Goal: Information Seeking & Learning: Learn about a topic

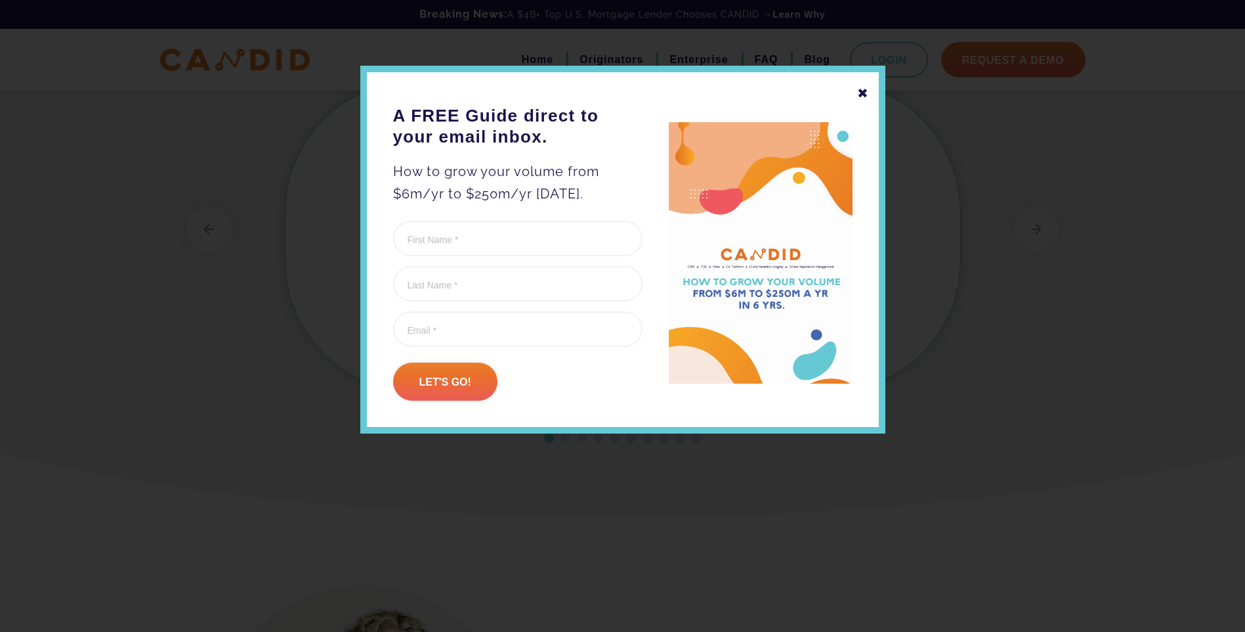
scroll to position [1134, 0]
click at [865, 93] on div "✖" at bounding box center [863, 93] width 12 height 22
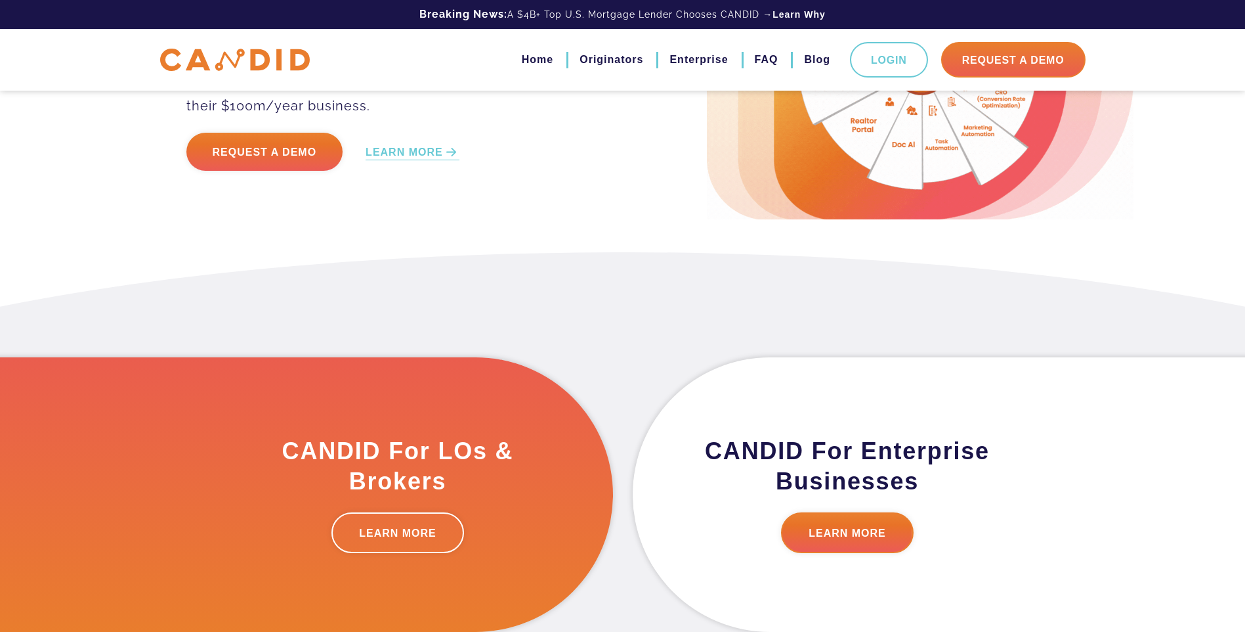
scroll to position [0, 0]
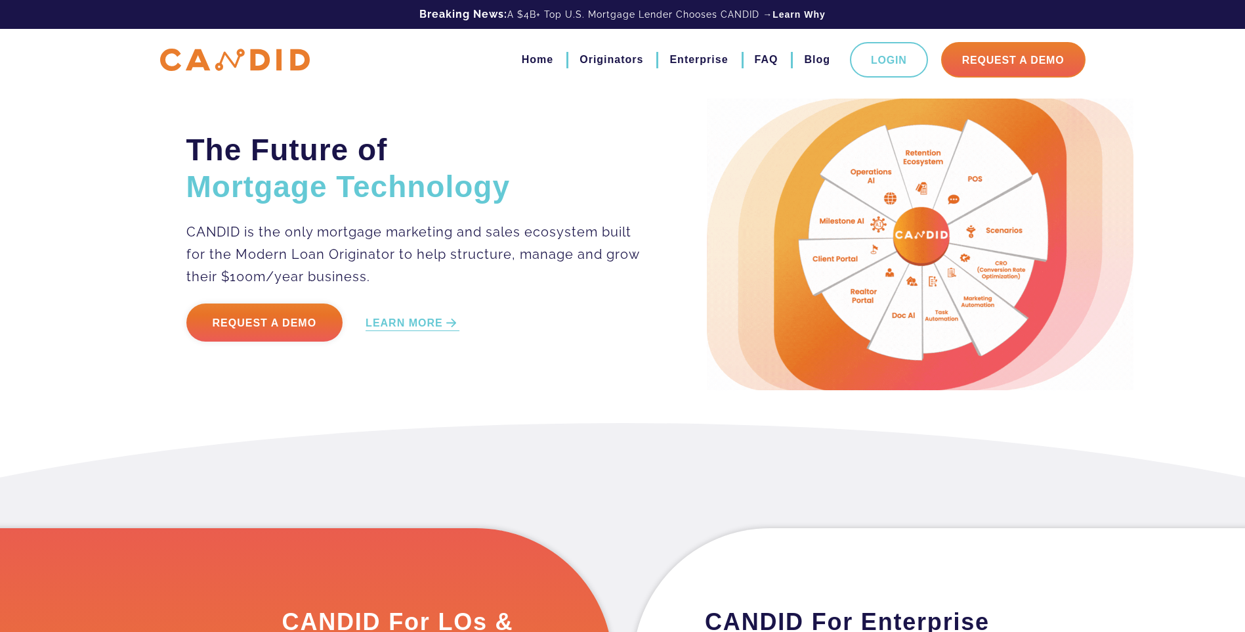
click at [1117, 197] on img at bounding box center [920, 243] width 427 height 291
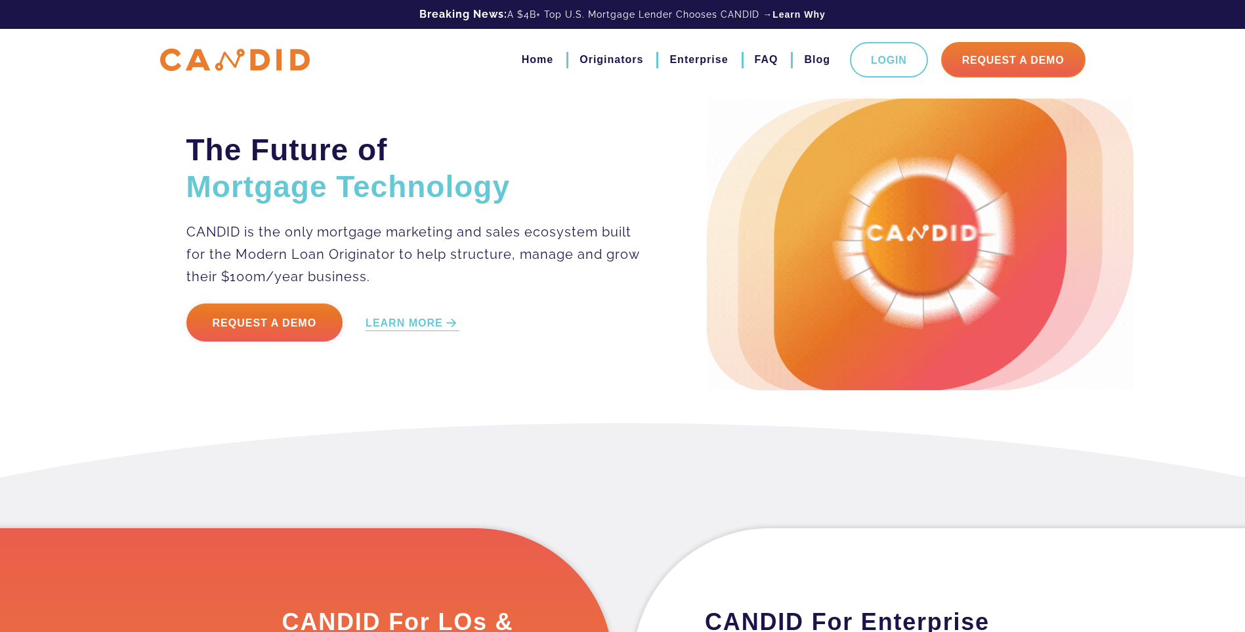
click at [1003, 217] on img at bounding box center [920, 243] width 427 height 291
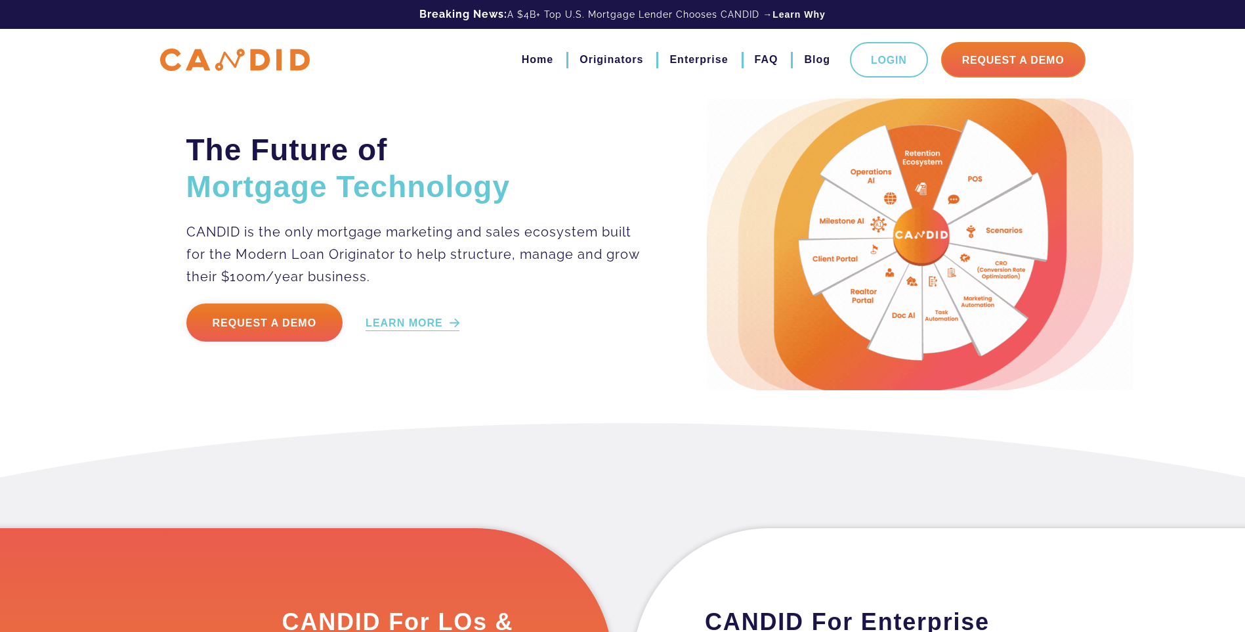
click at [376, 324] on link "LEARN MORE" at bounding box center [413, 323] width 94 height 15
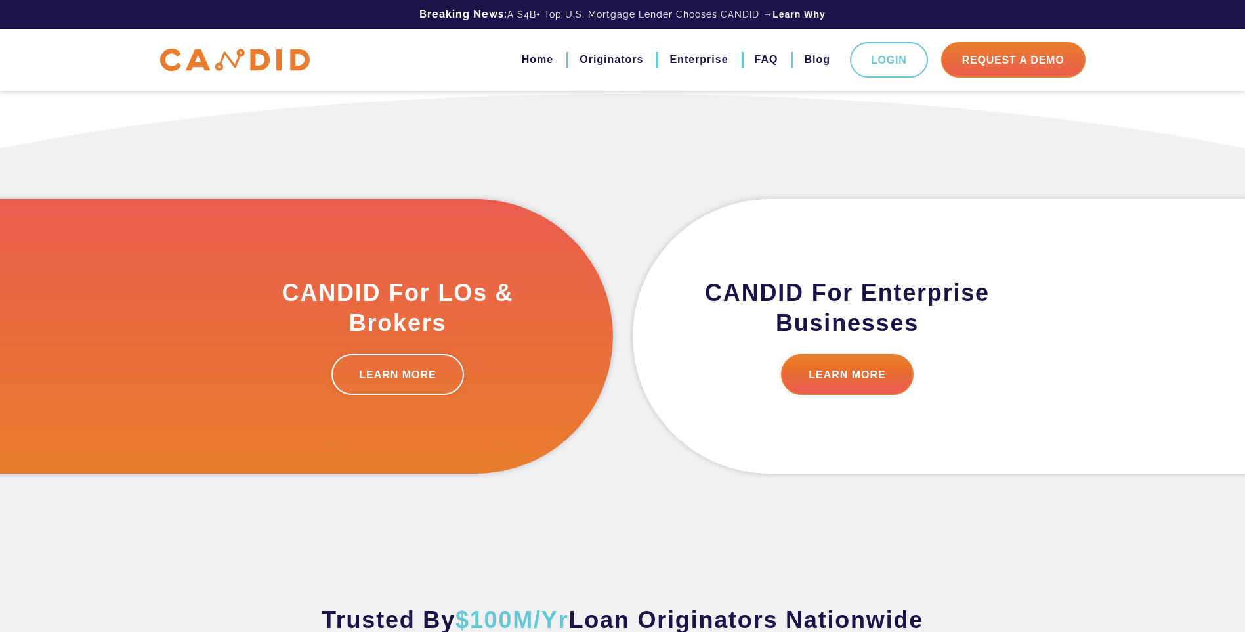
scroll to position [332, 0]
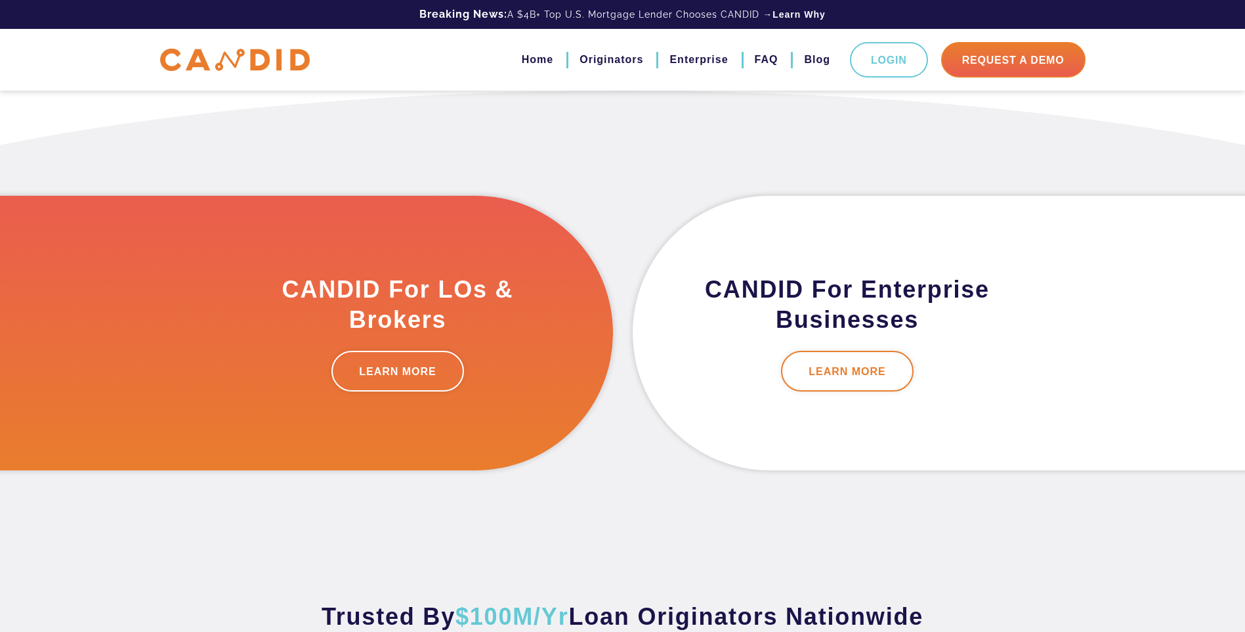
click at [840, 364] on link "LEARN MORE" at bounding box center [847, 371] width 133 height 41
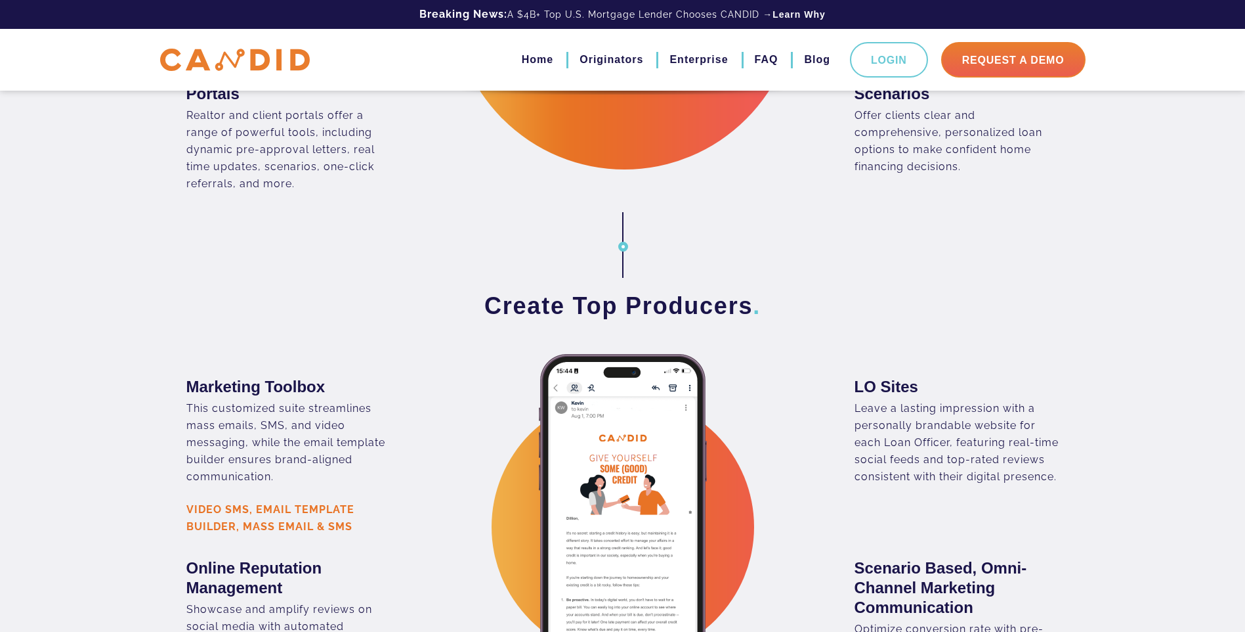
click at [569, 197] on div "Enhance Relationships With Borrowers . Dynamically Branded POS" at bounding box center [622, 26] width 1245 height 529
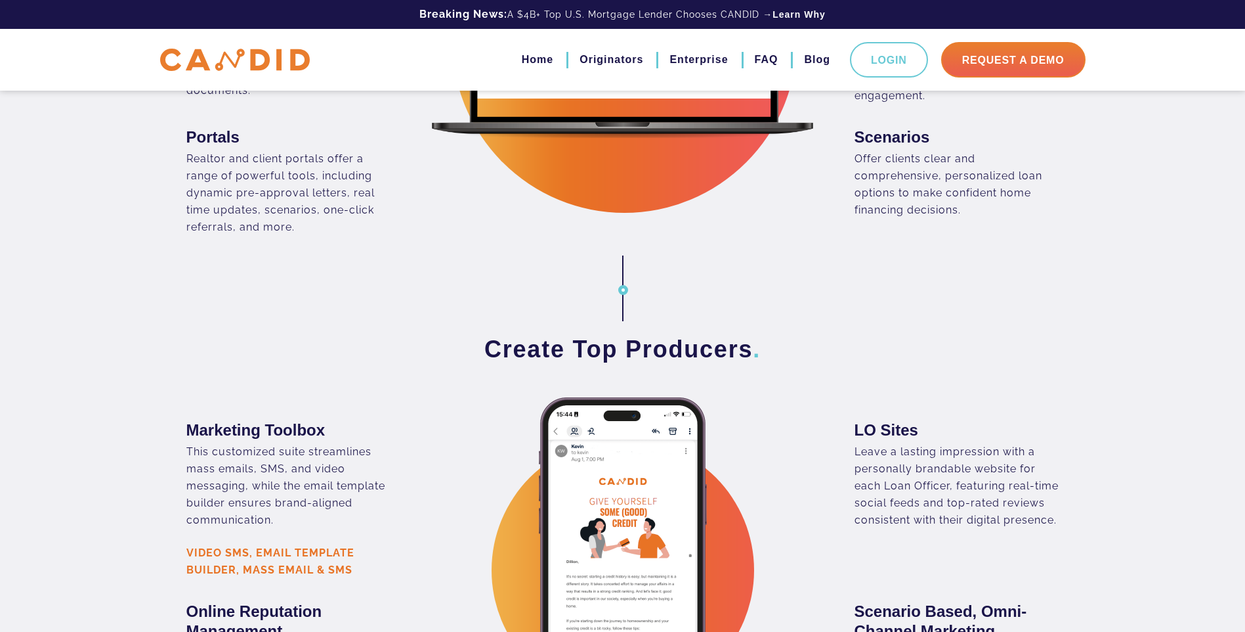
scroll to position [1379, 0]
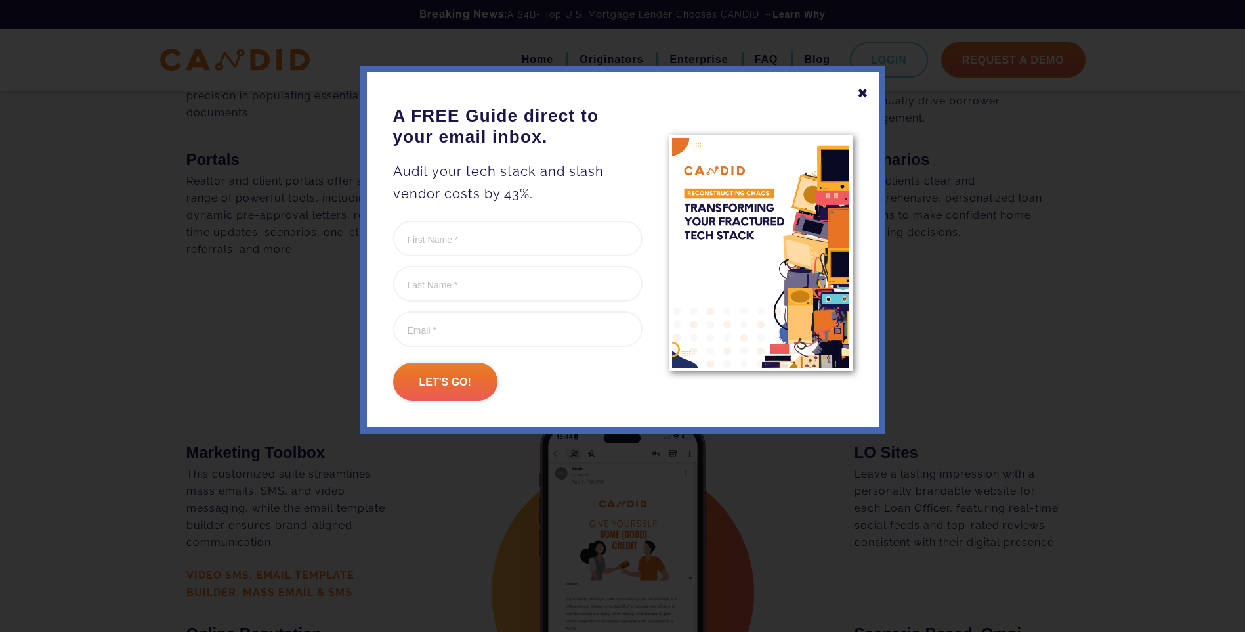
click at [859, 93] on div "✖" at bounding box center [863, 93] width 12 height 22
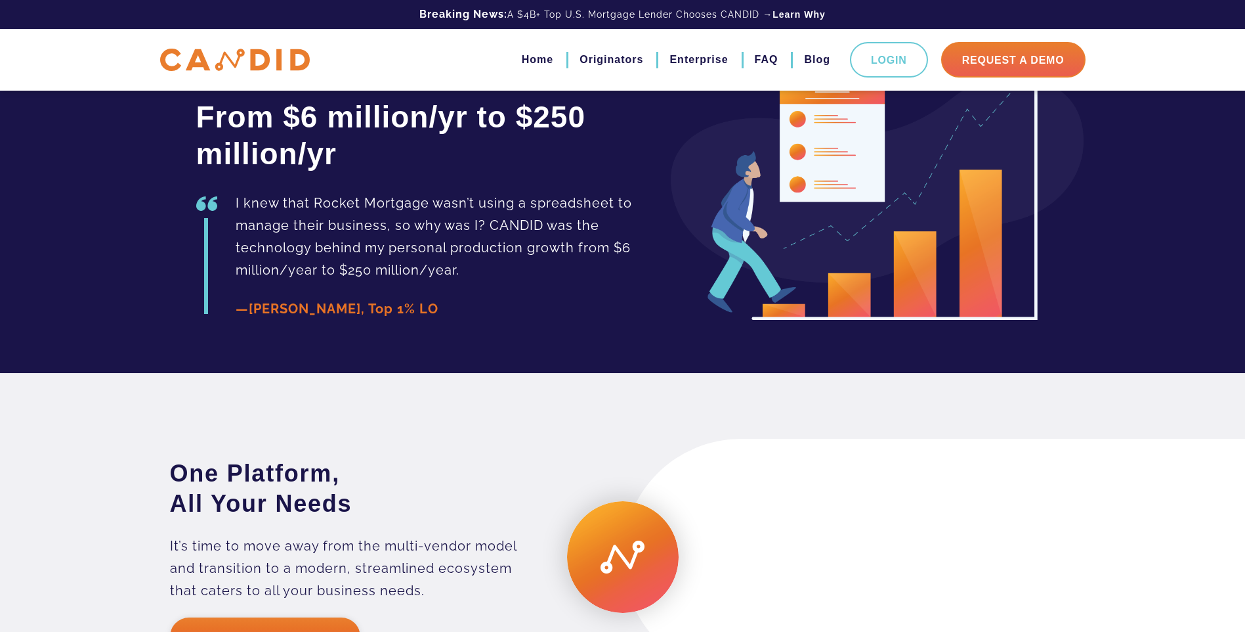
scroll to position [1638, 0]
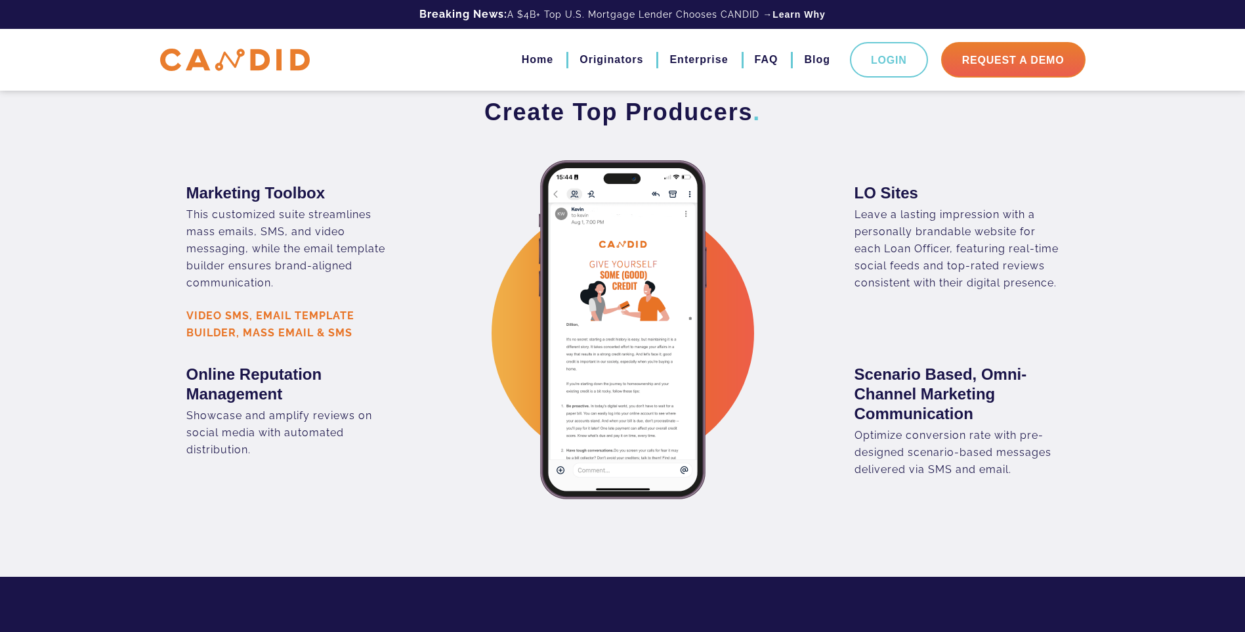
click at [908, 99] on h3 "Create Top Producers ." at bounding box center [622, 112] width 873 height 30
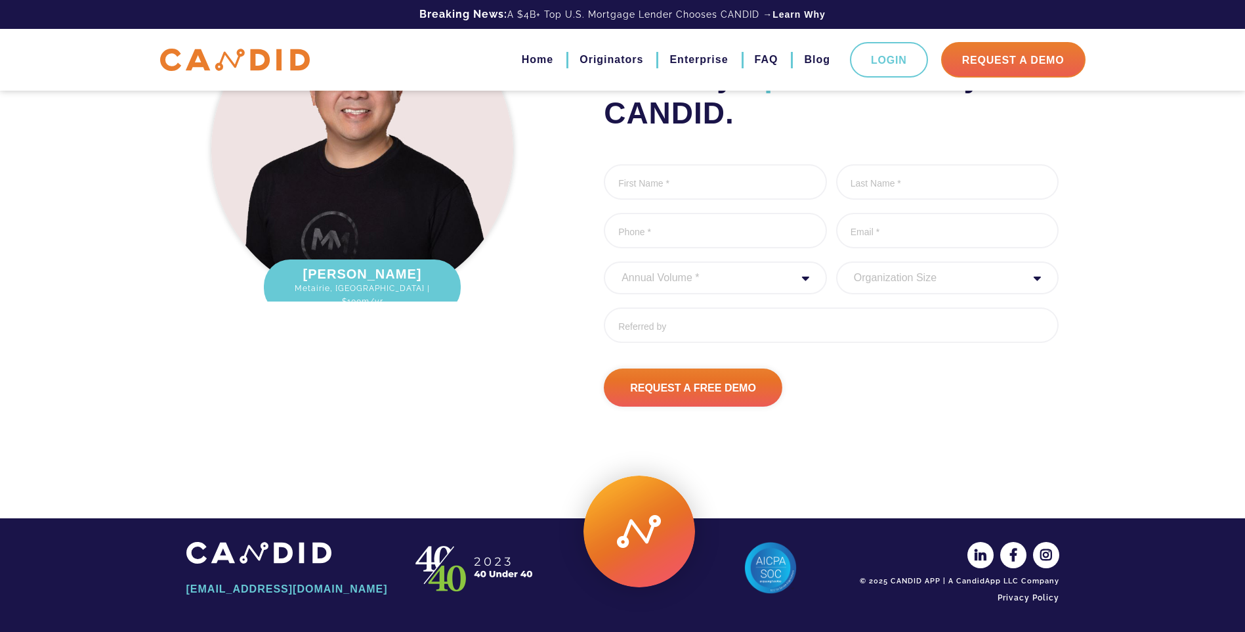
scroll to position [3420, 0]
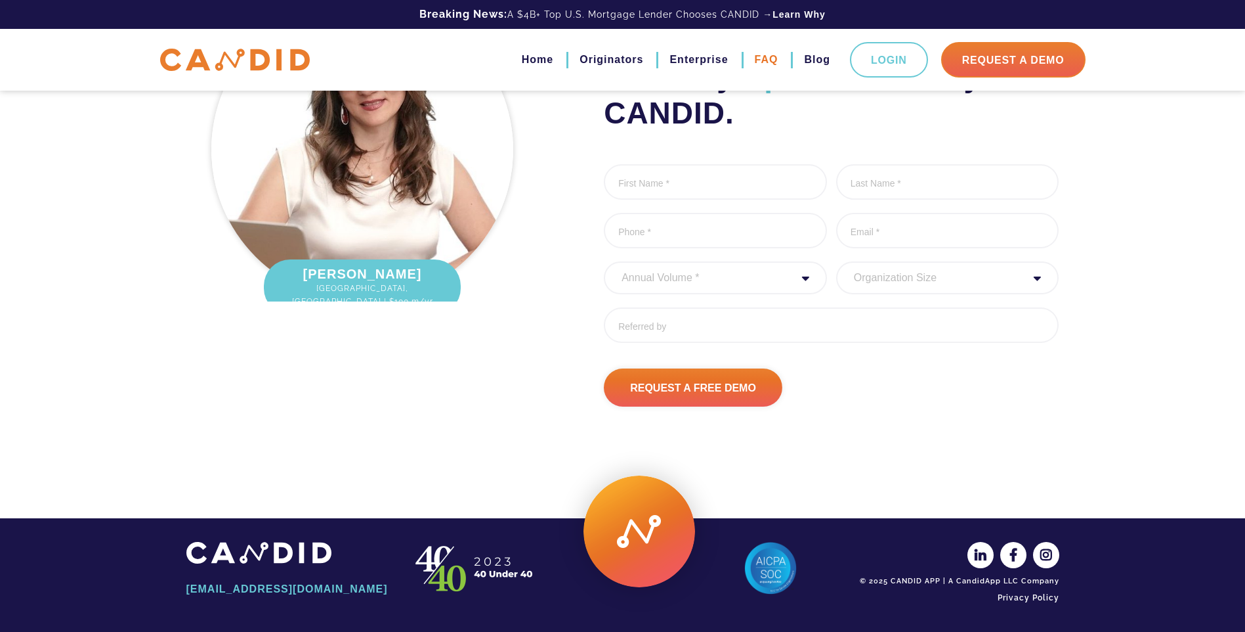
click at [771, 64] on link "FAQ" at bounding box center [767, 60] width 24 height 22
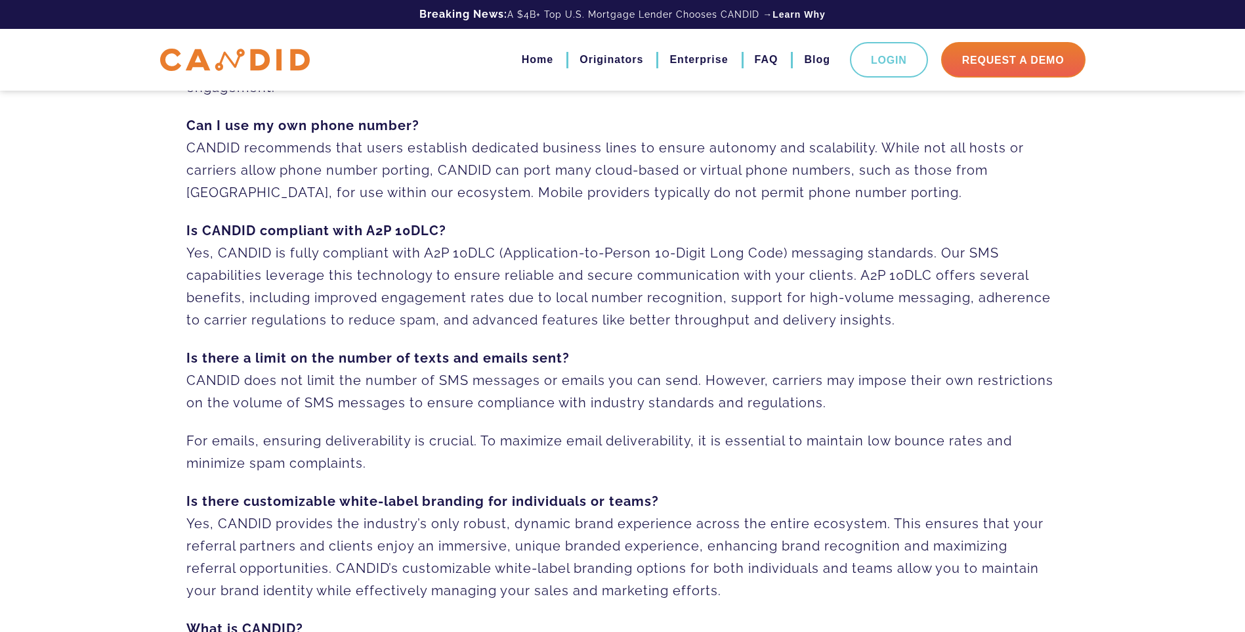
scroll to position [525, 0]
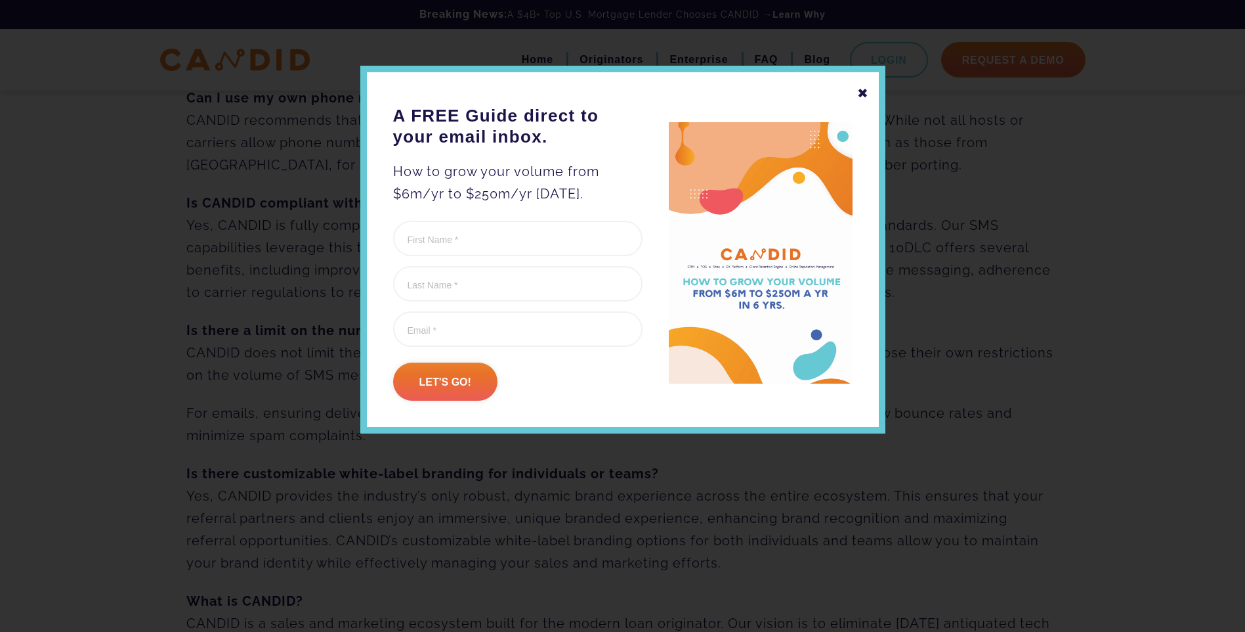
click at [865, 96] on div "✖" at bounding box center [863, 93] width 12 height 22
